Goal: Task Accomplishment & Management: Manage account settings

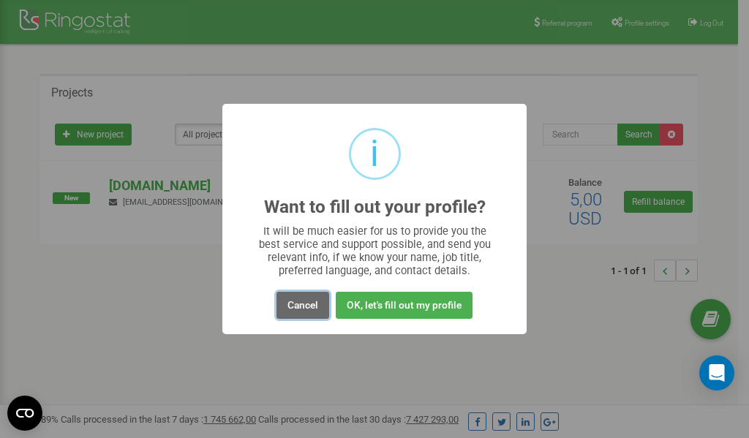
click at [298, 303] on button "Cancel" at bounding box center [302, 305] width 53 height 27
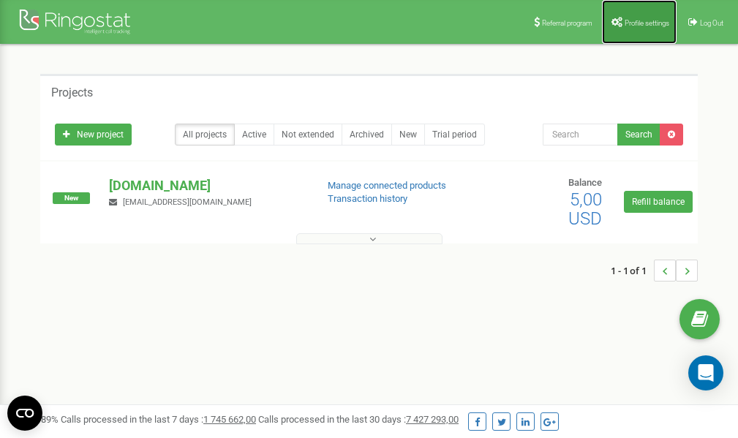
click at [638, 25] on span "Profile settings" at bounding box center [646, 23] width 45 height 8
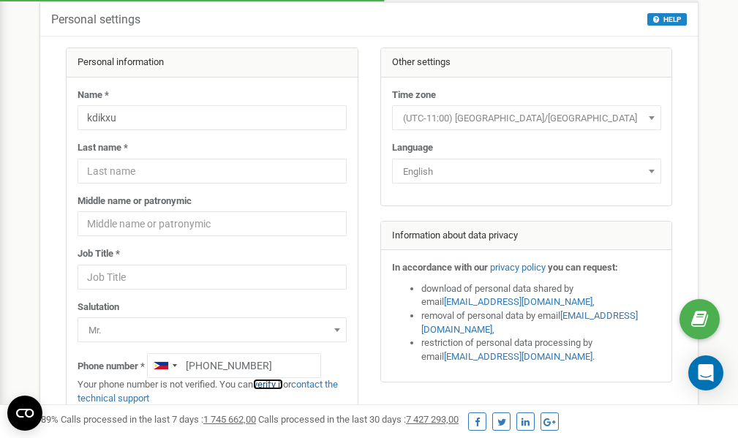
click at [273, 384] on link "verify it" at bounding box center [268, 384] width 30 height 11
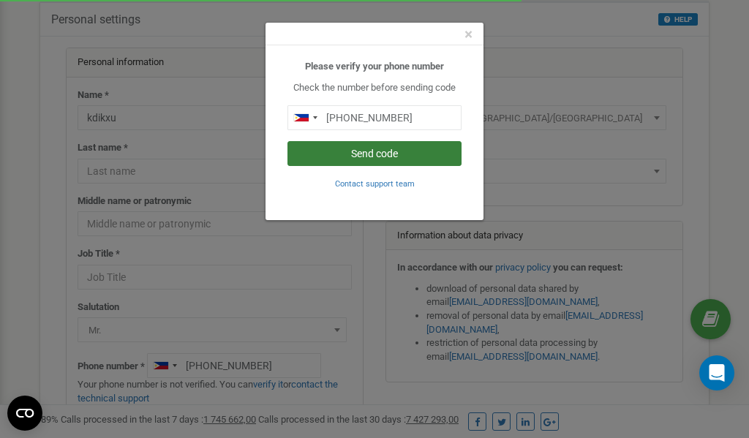
click at [401, 154] on button "Send code" at bounding box center [374, 153] width 174 height 25
